Goal: Information Seeking & Learning: Learn about a topic

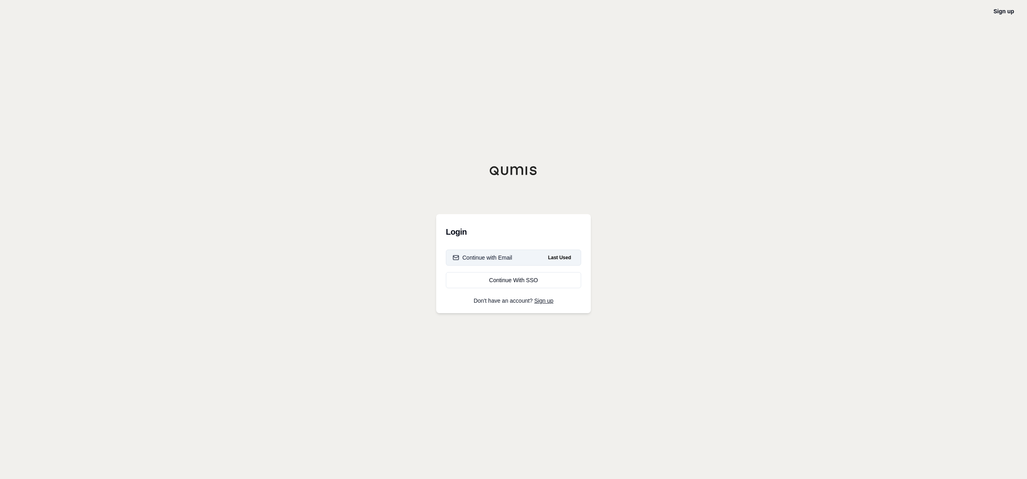
click at [490, 256] on div "Continue with Email" at bounding box center [483, 258] width 60 height 8
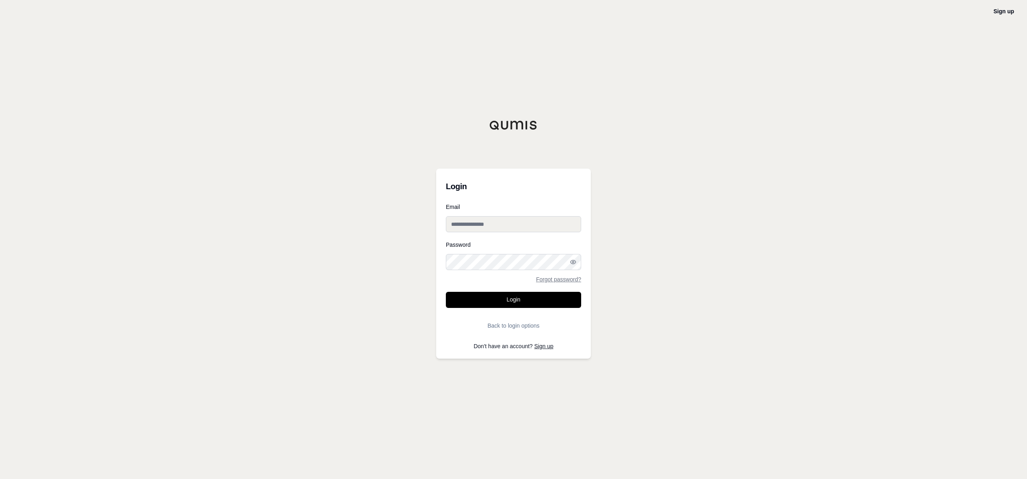
drag, startPoint x: 486, startPoint y: 225, endPoint x: 491, endPoint y: 224, distance: 4.9
click at [486, 225] on input "Email" at bounding box center [513, 224] width 135 height 16
type input "**********"
click at [446, 292] on button "Login" at bounding box center [513, 300] width 135 height 16
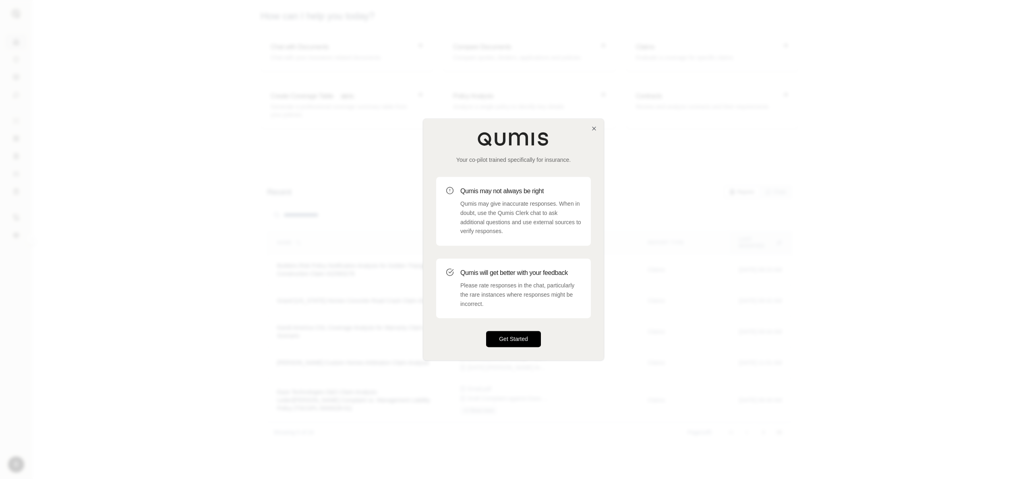
click at [515, 337] on button "Get Started" at bounding box center [513, 340] width 55 height 16
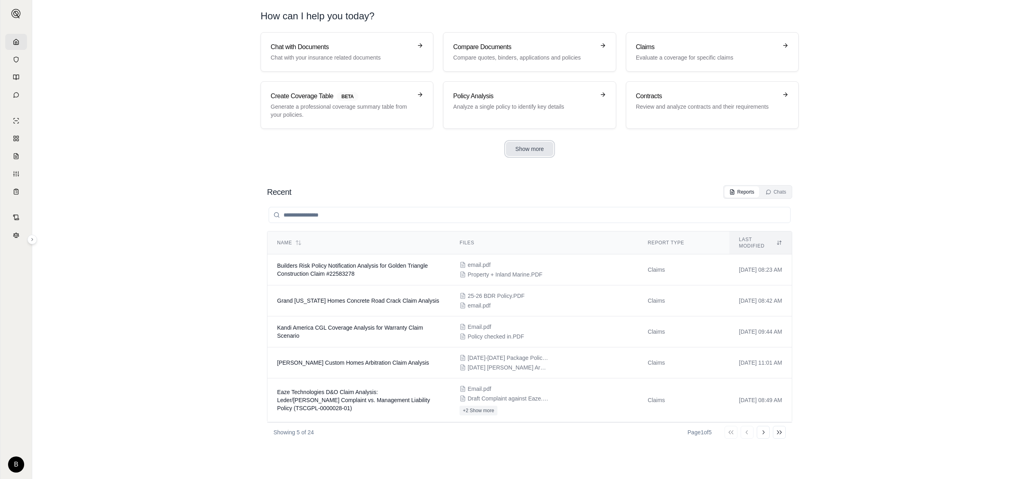
click at [524, 148] on button "Show more" at bounding box center [530, 149] width 48 height 15
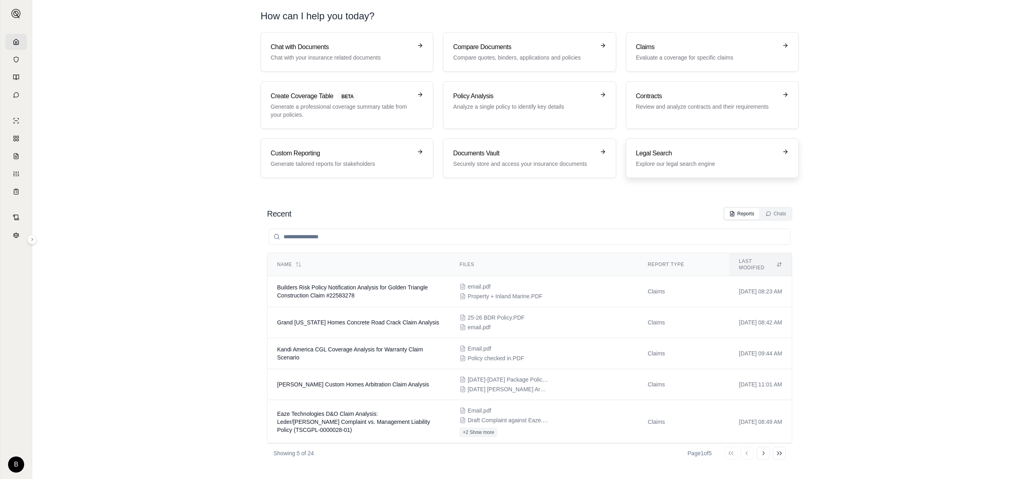
click at [661, 155] on h3 "Legal Search" at bounding box center [706, 154] width 141 height 10
